Goal: Information Seeking & Learning: Learn about a topic

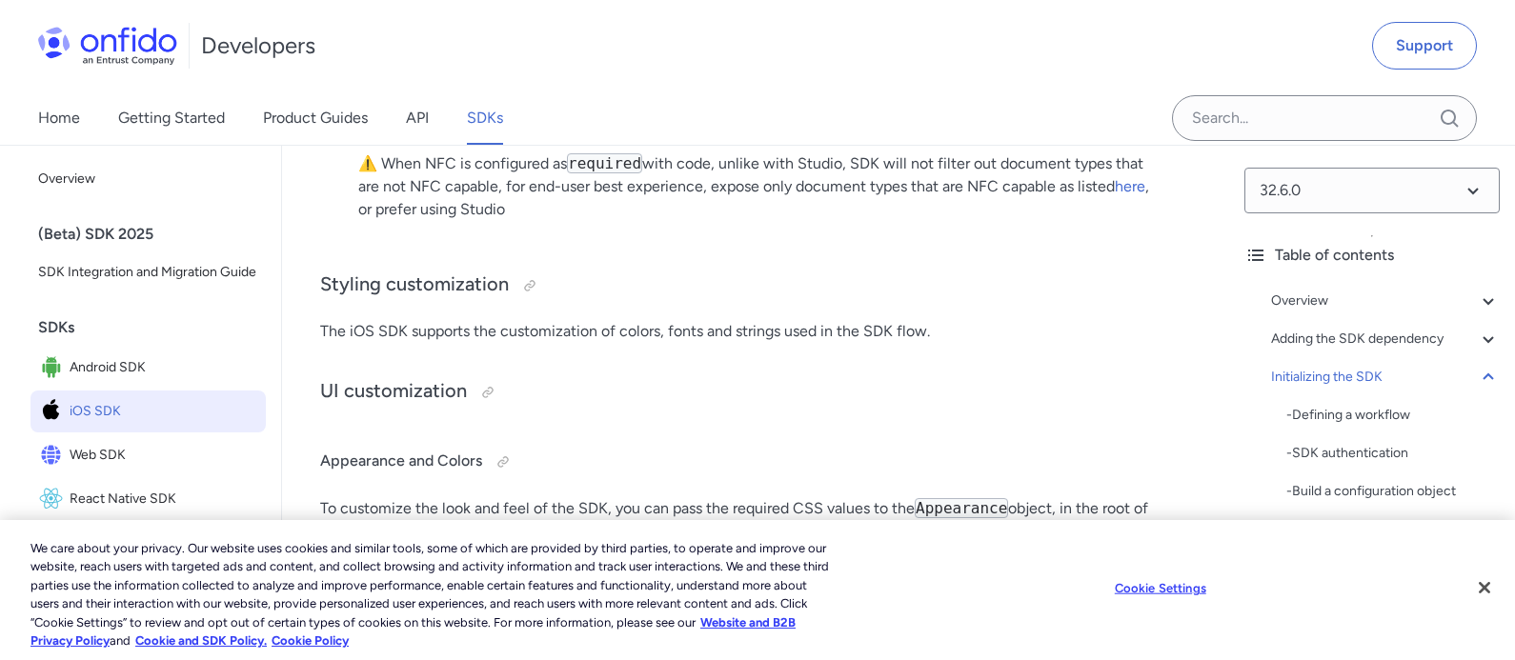
scroll to position [7949, 0]
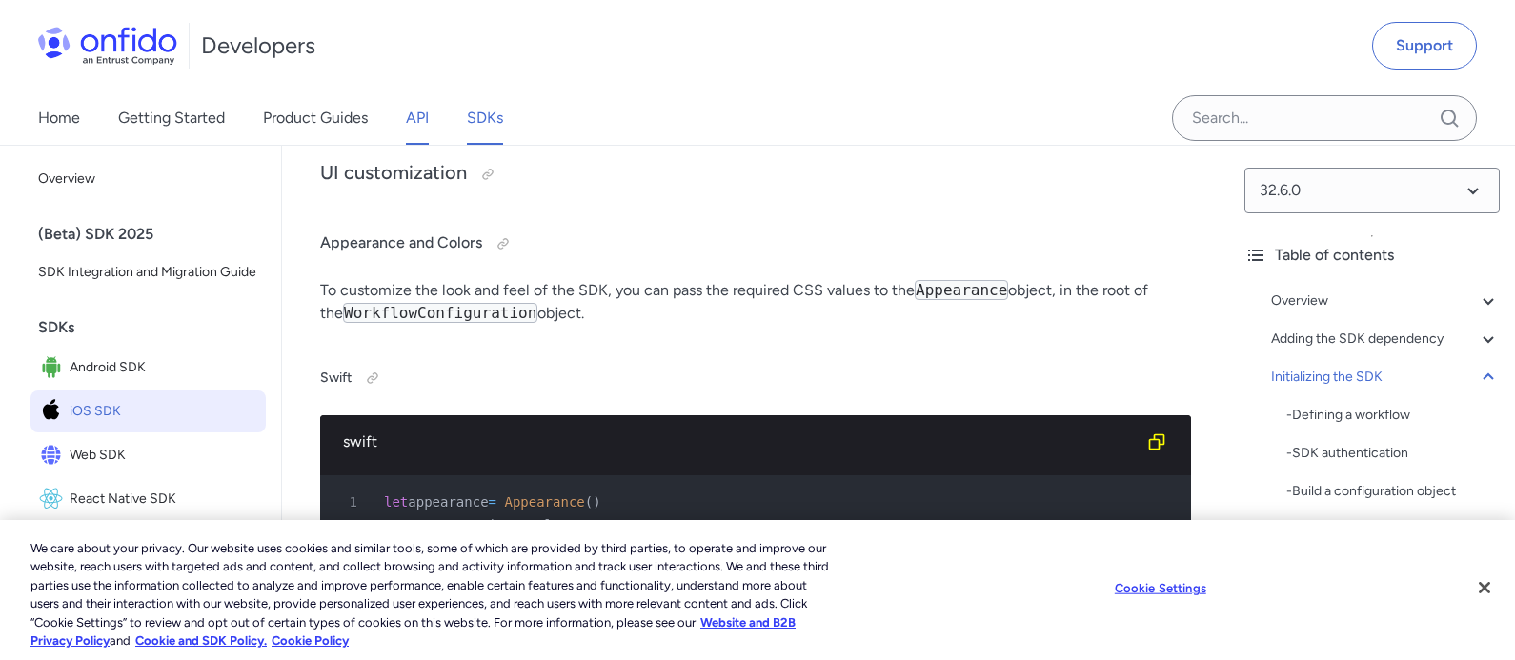
click at [420, 121] on link "API" at bounding box center [417, 117] width 23 height 53
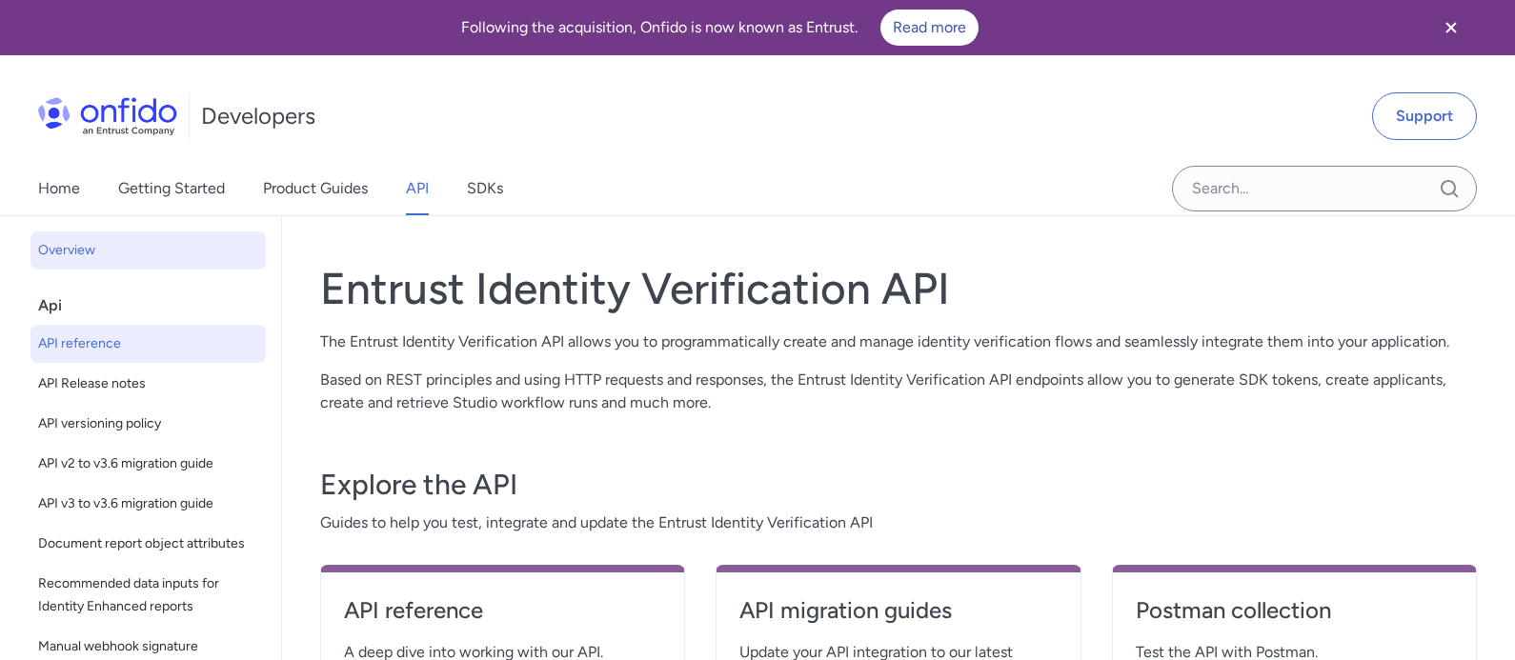
click at [131, 338] on span "API reference" at bounding box center [148, 343] width 220 height 23
select select "http"
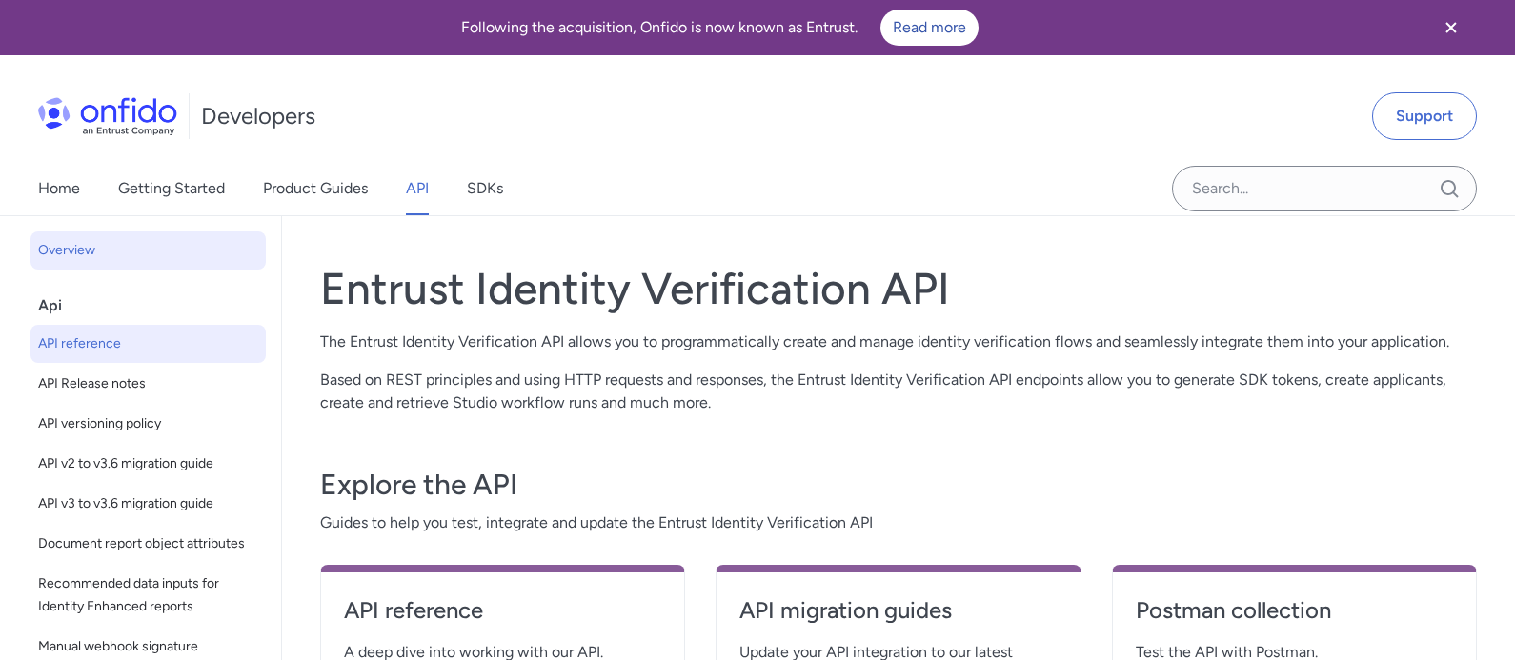
select select "http"
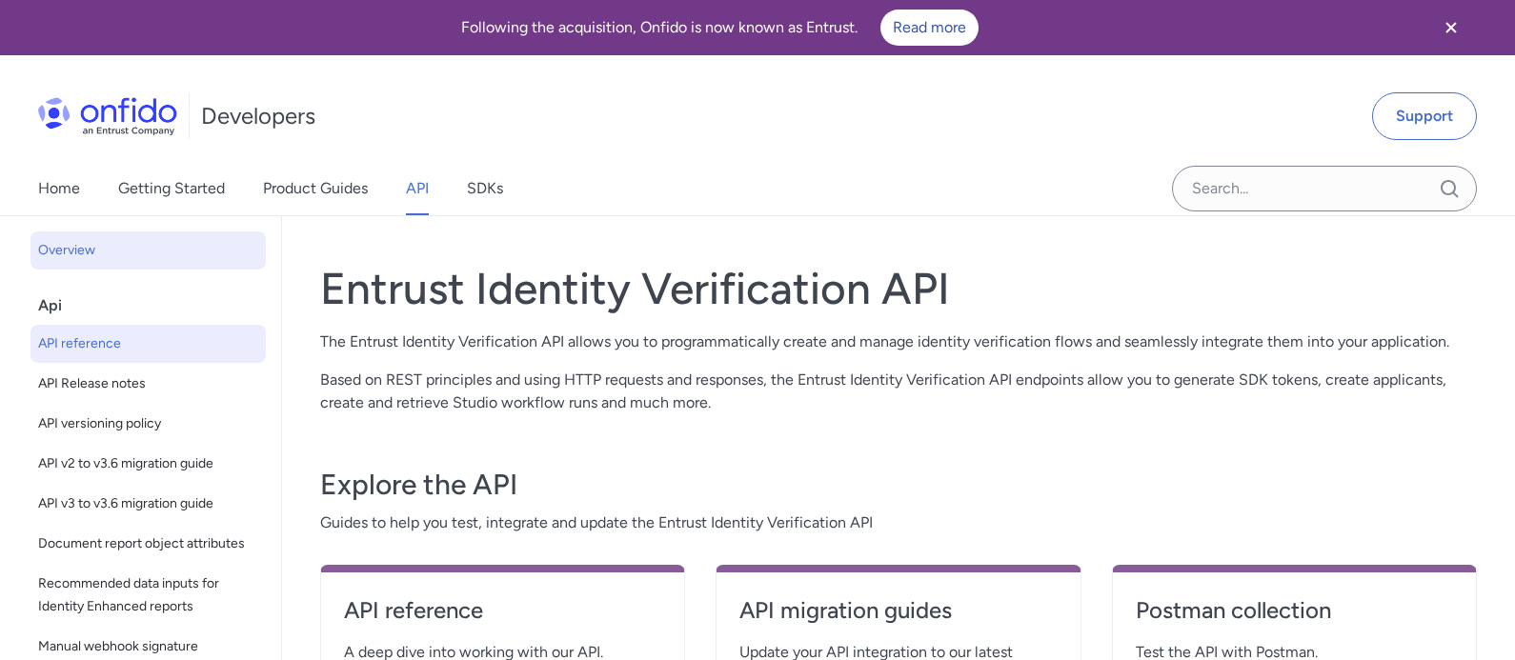
select select "http"
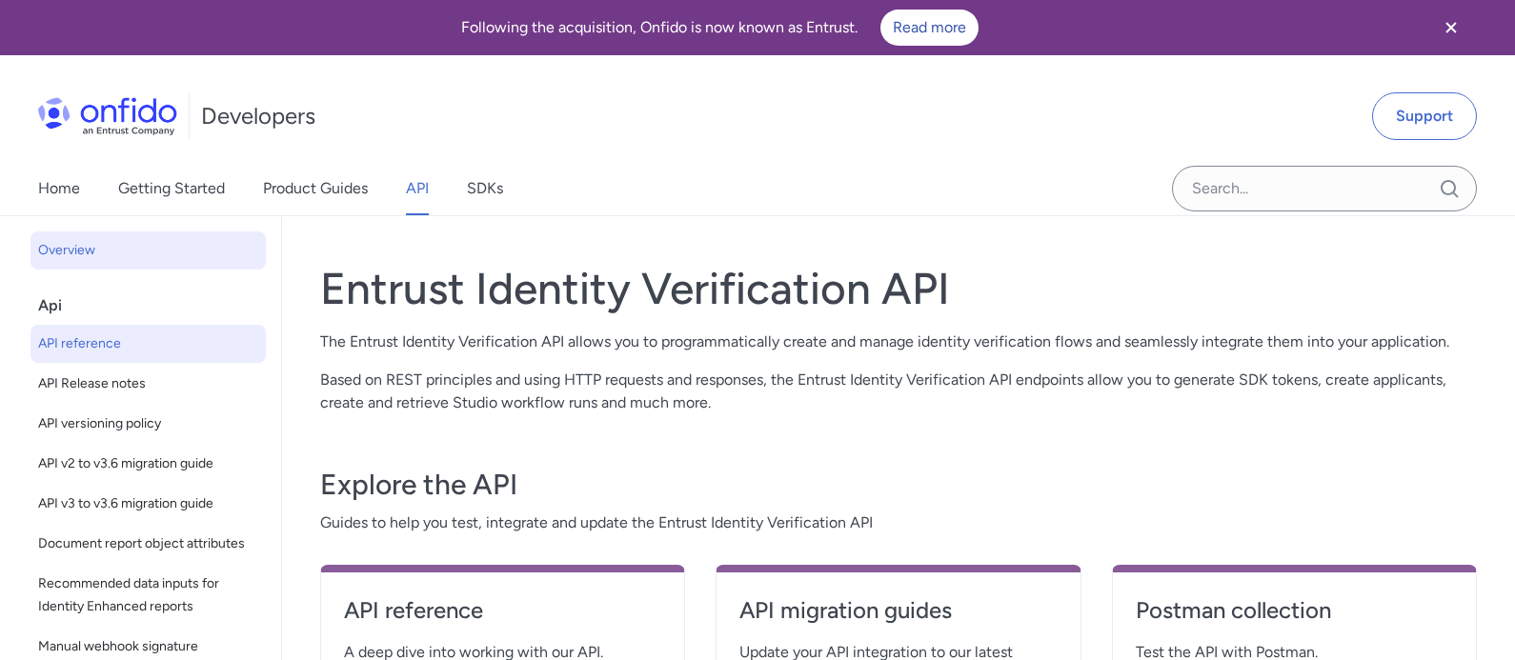
select select "http"
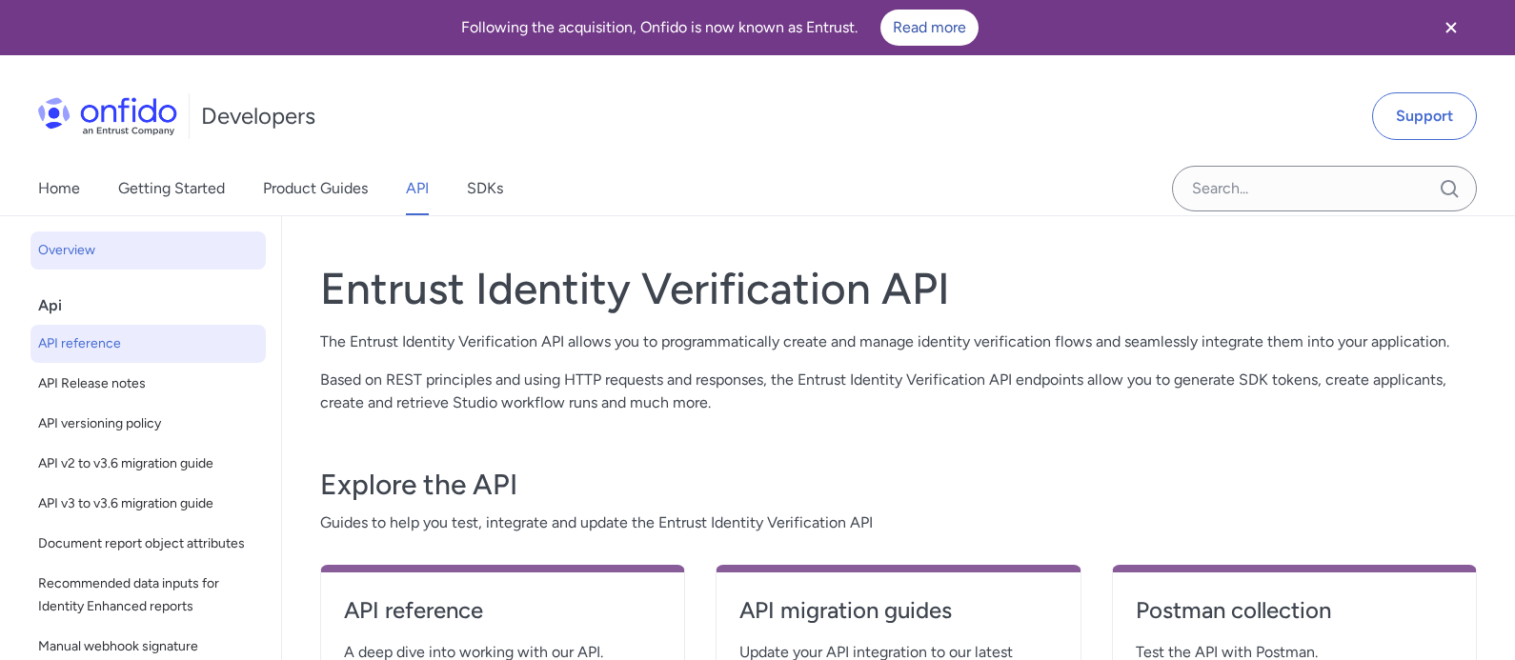
select select "http"
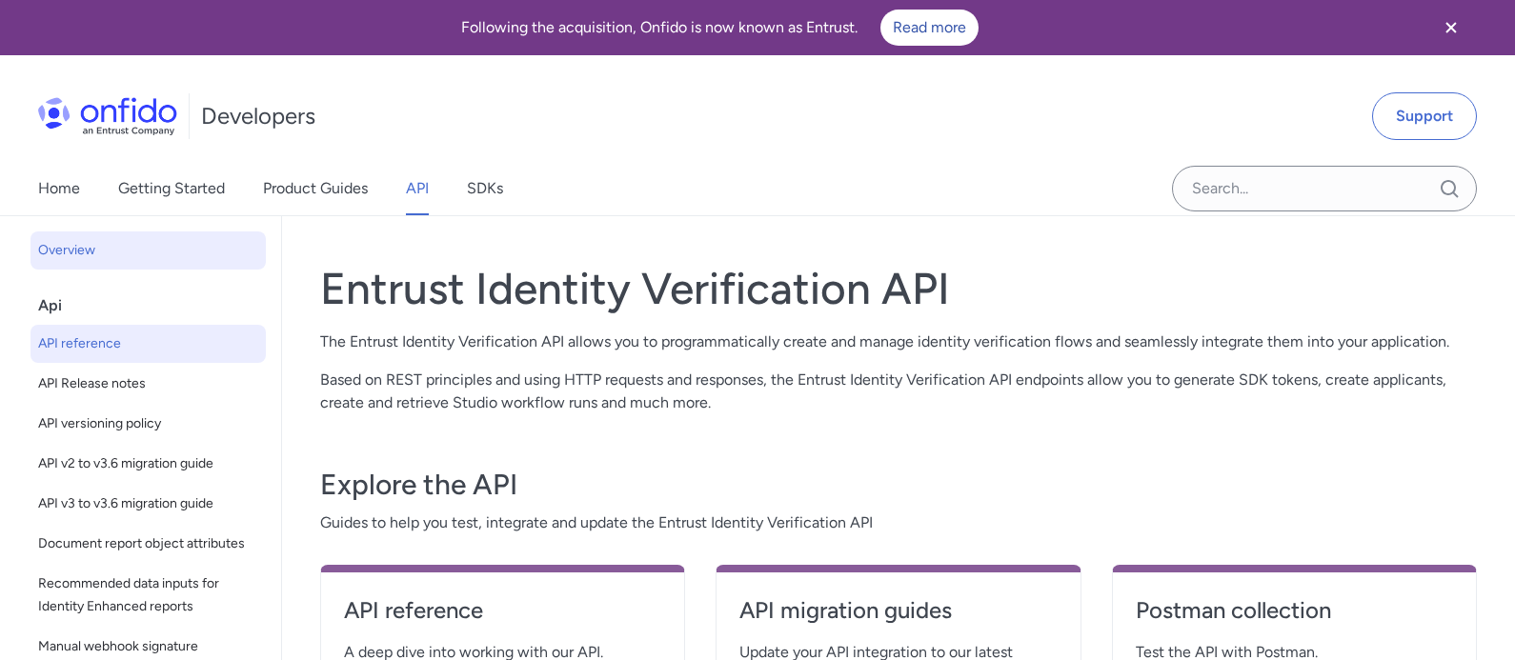
select select "http"
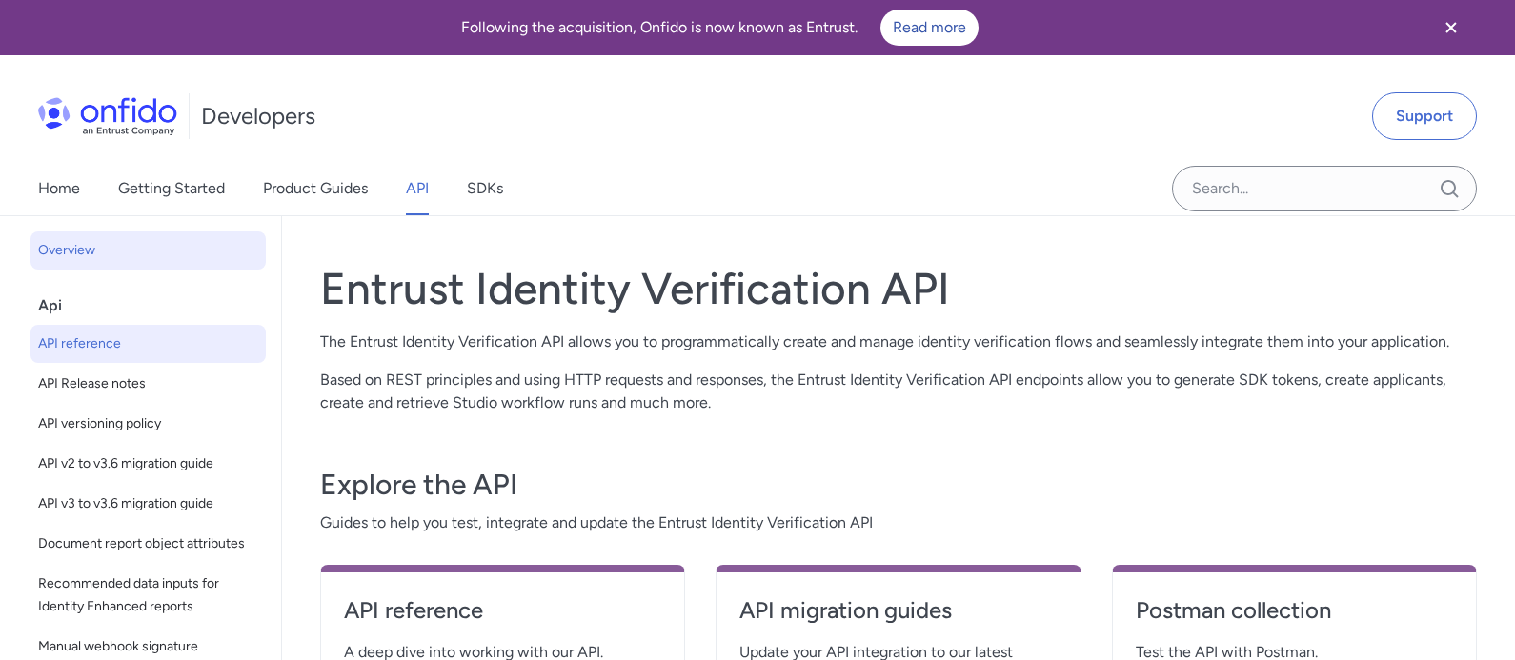
select select "http"
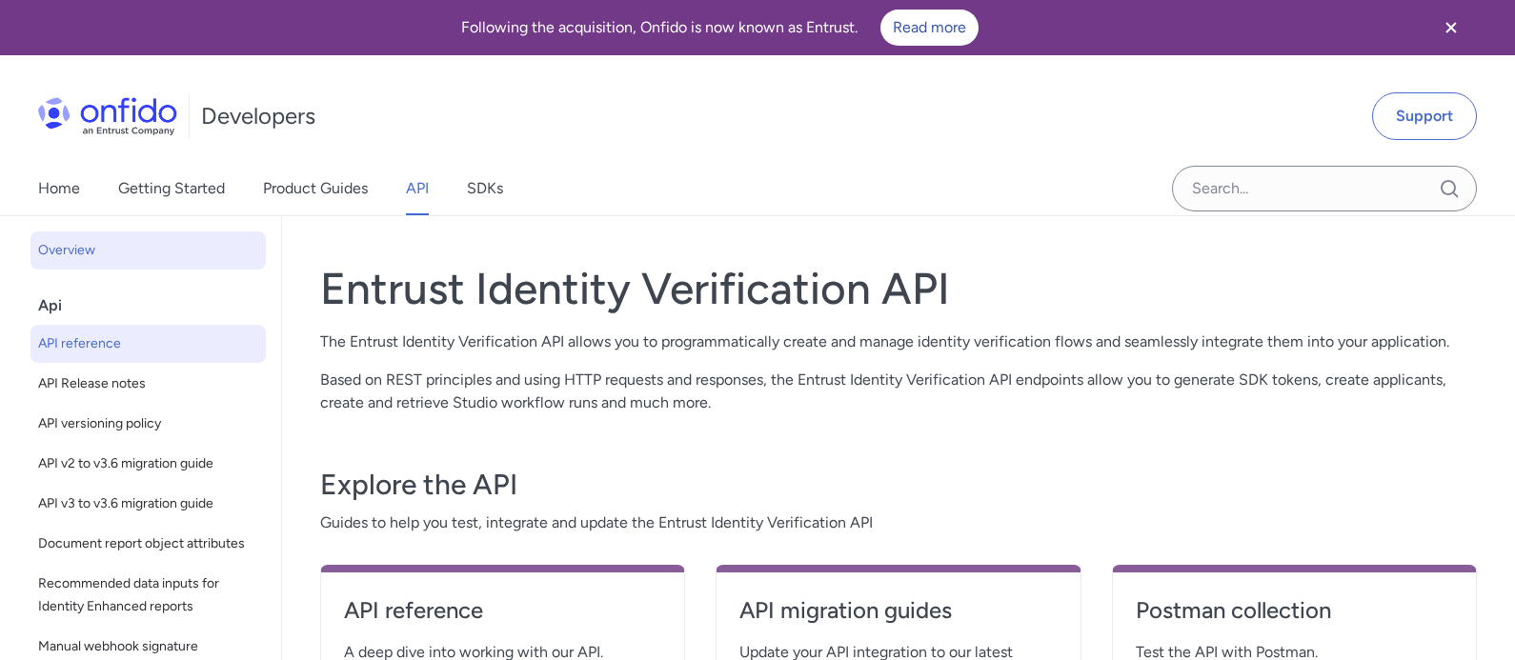
select select "http"
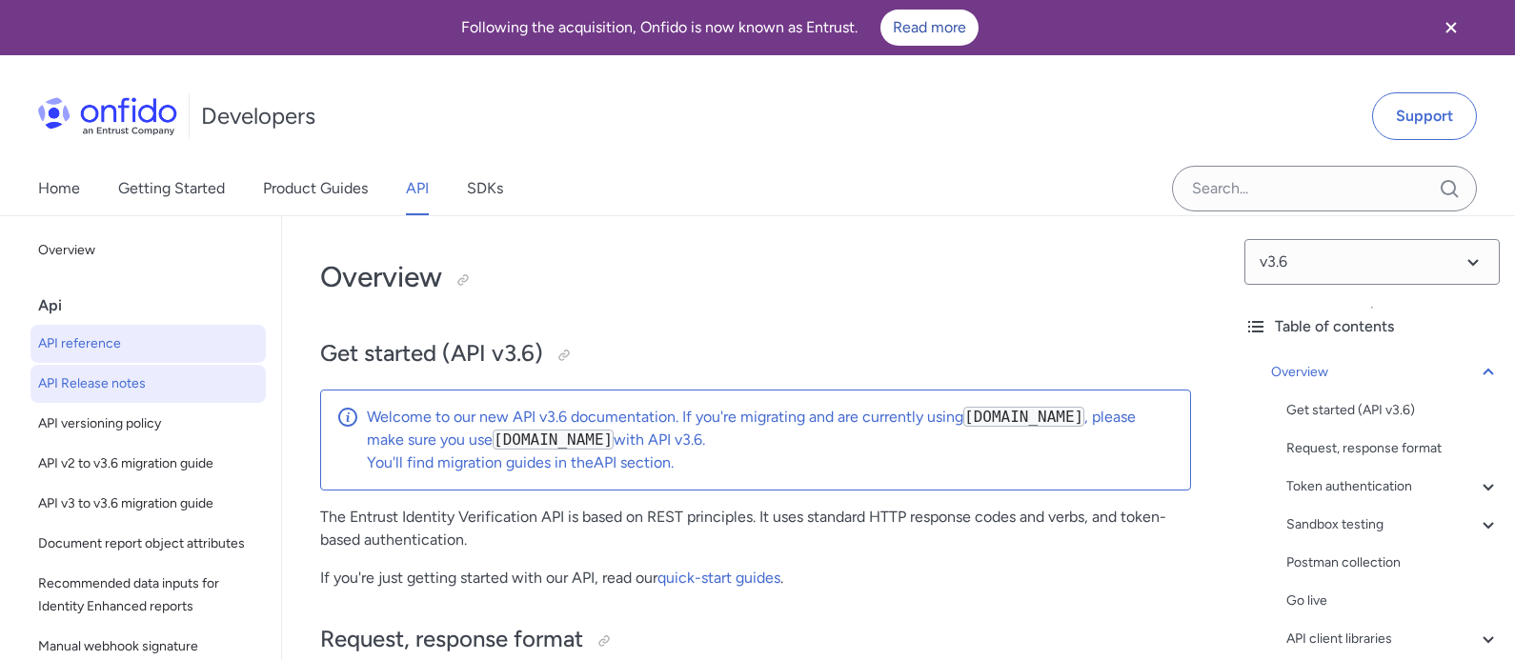
click at [146, 389] on span "API Release notes" at bounding box center [148, 383] width 220 height 23
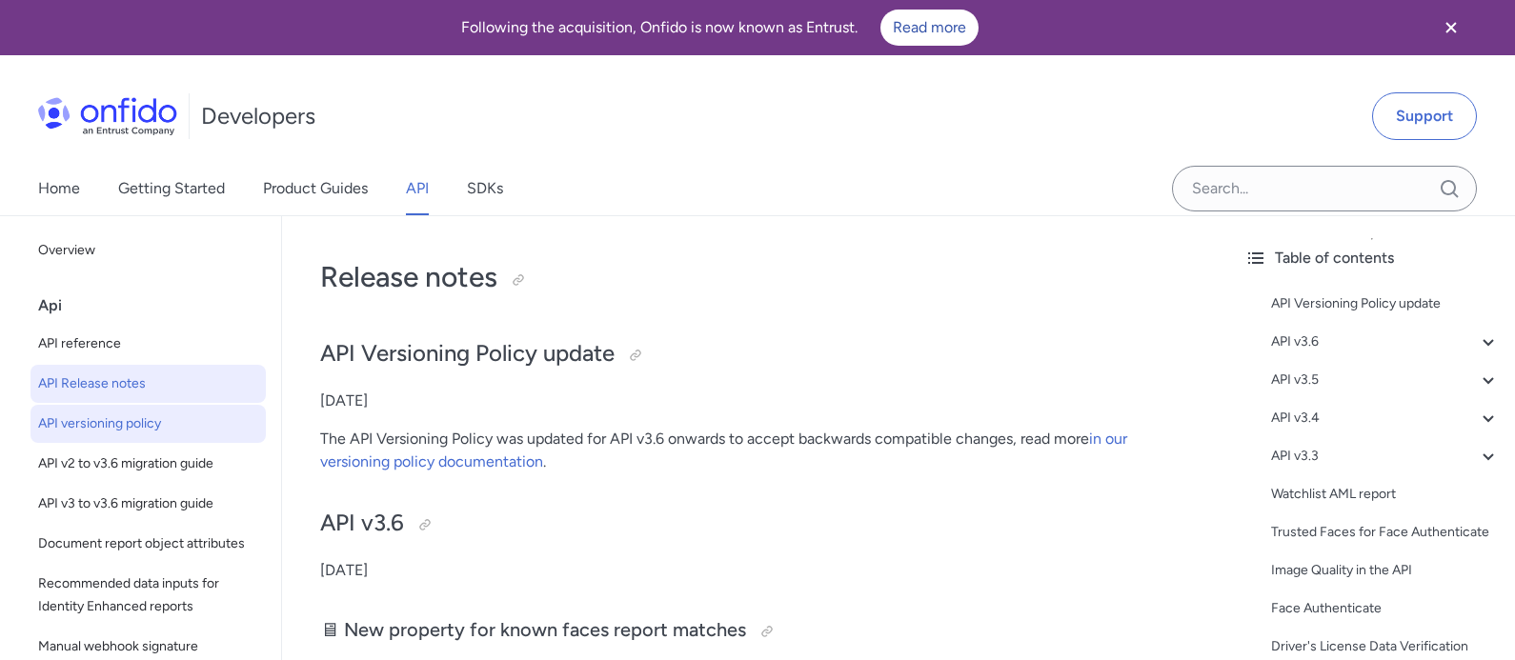
click at [127, 422] on span "API versioning policy" at bounding box center [148, 423] width 220 height 23
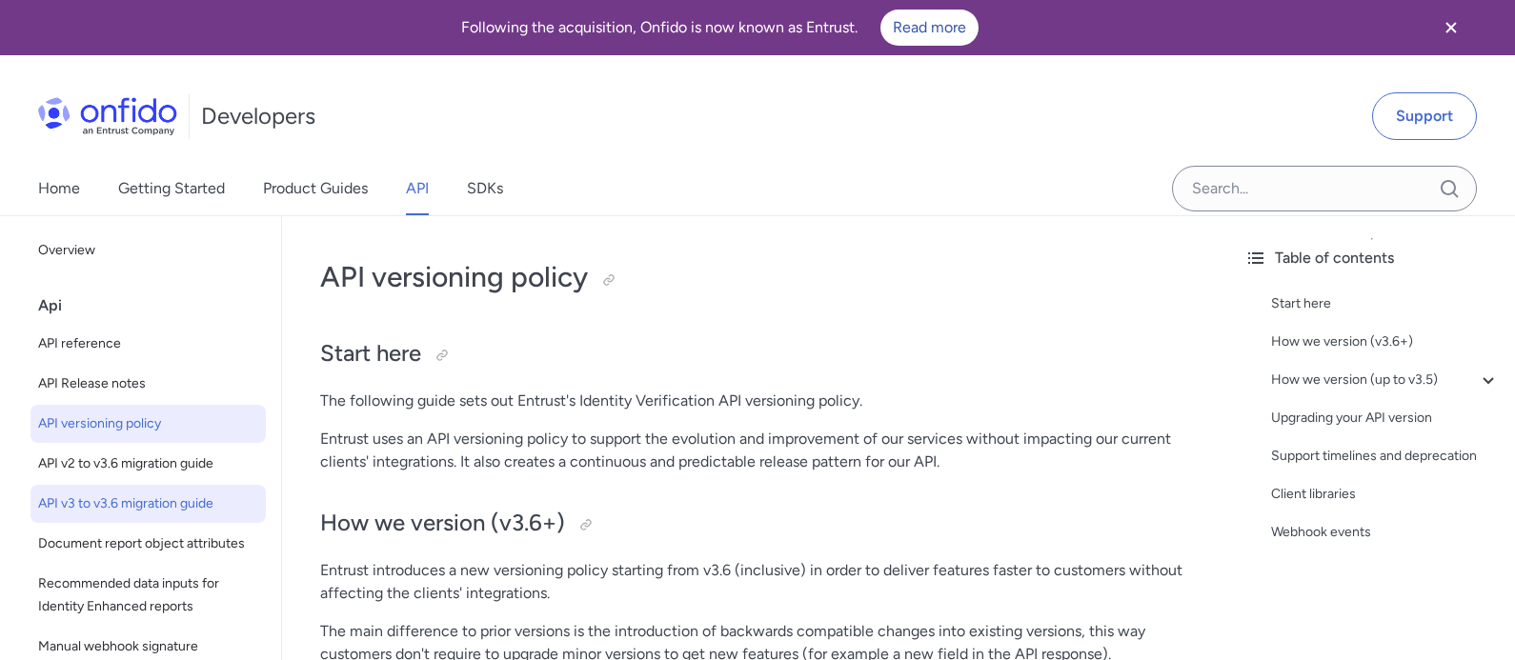
scroll to position [254, 0]
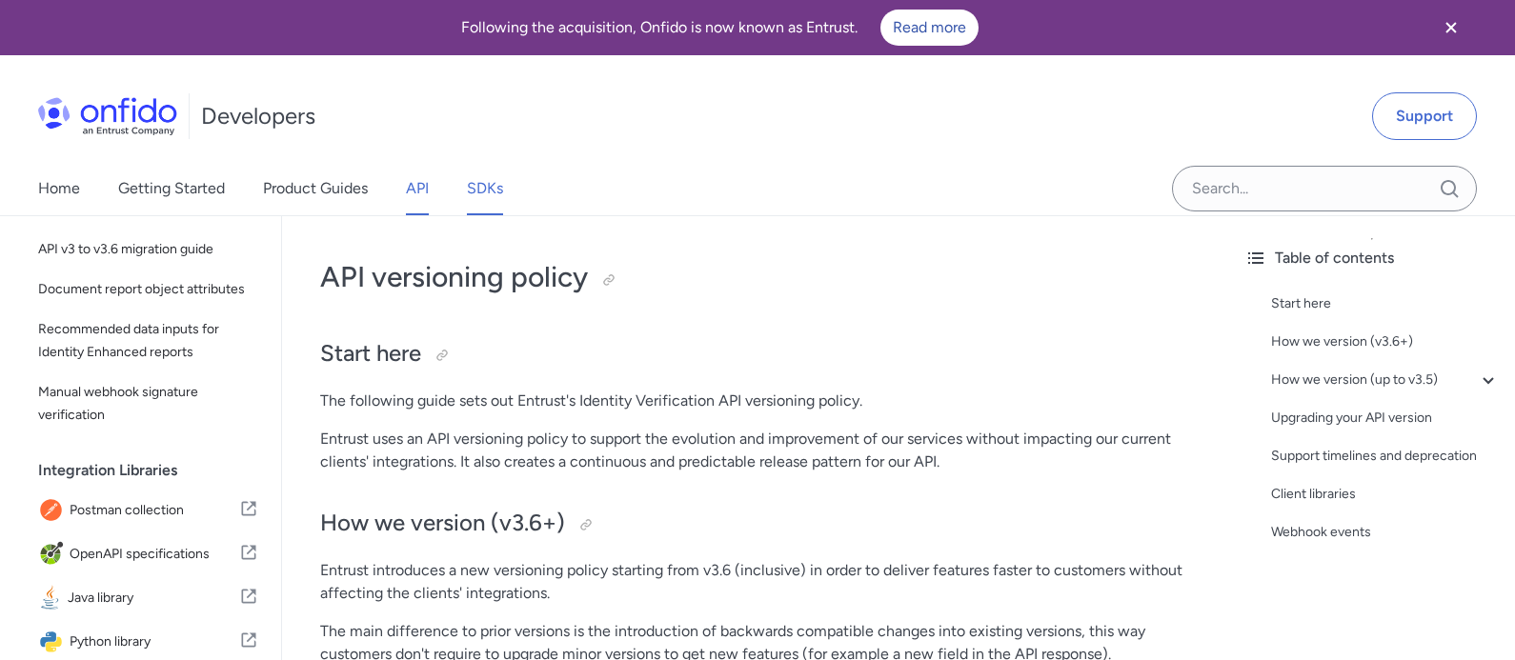
click at [476, 194] on link "SDKs" at bounding box center [485, 188] width 36 height 53
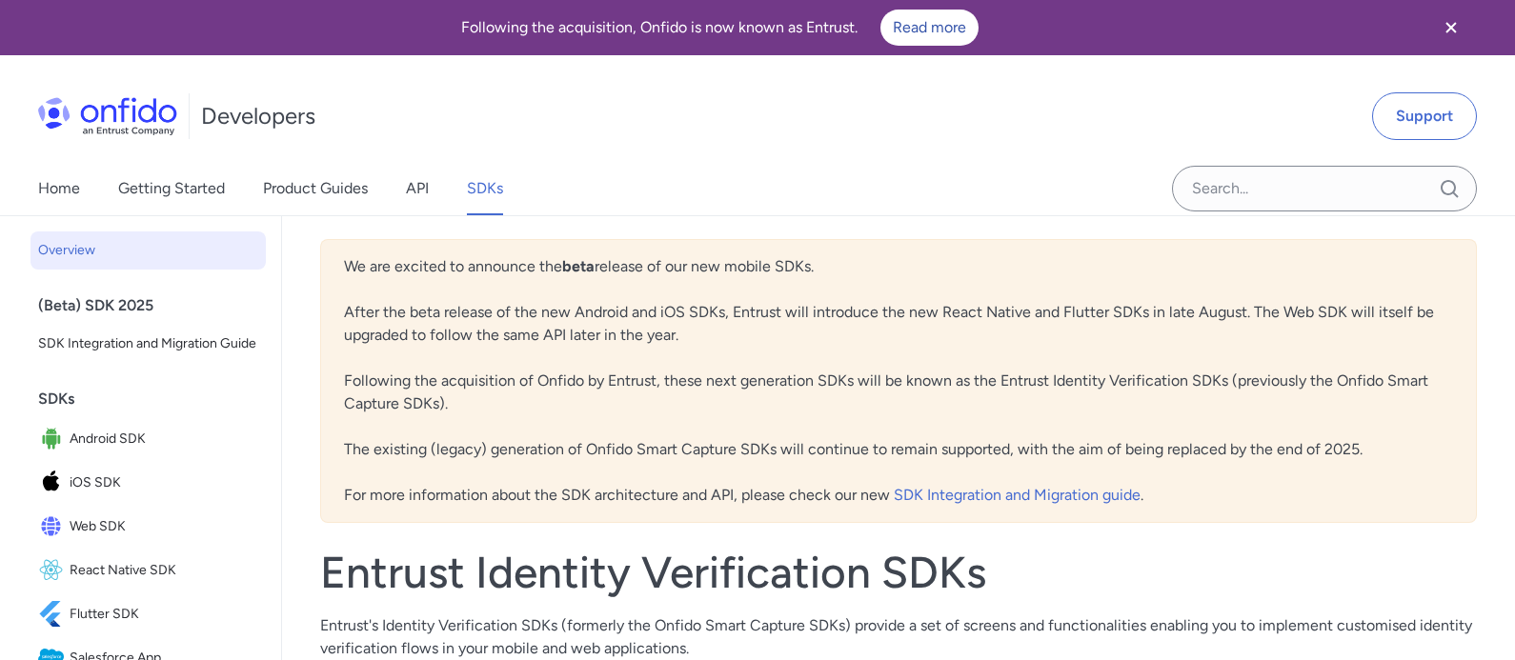
click at [645, 201] on div "Home Getting Started Product Guides API SDKs" at bounding box center [757, 188] width 1515 height 53
click at [853, 195] on div "Home Getting Started Product Guides API SDKs" at bounding box center [757, 188] width 1515 height 53
